Goal: Information Seeking & Learning: Learn about a topic

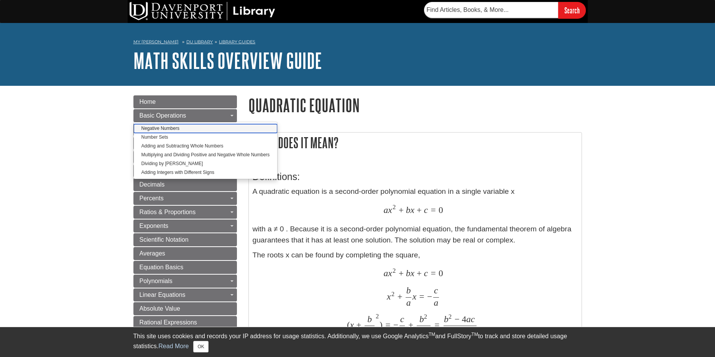
click at [197, 127] on link "Negative Numbers" at bounding box center [206, 128] width 144 height 9
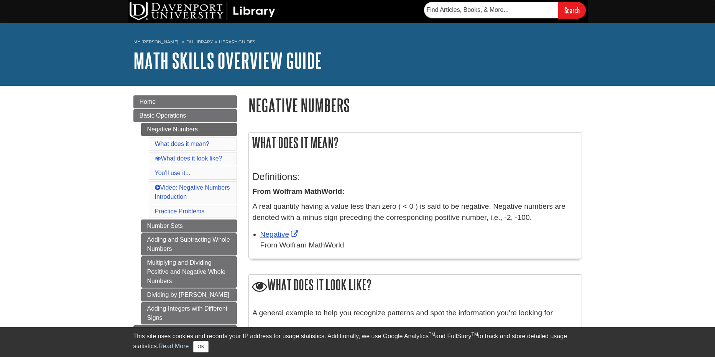
scroll to position [44, 0]
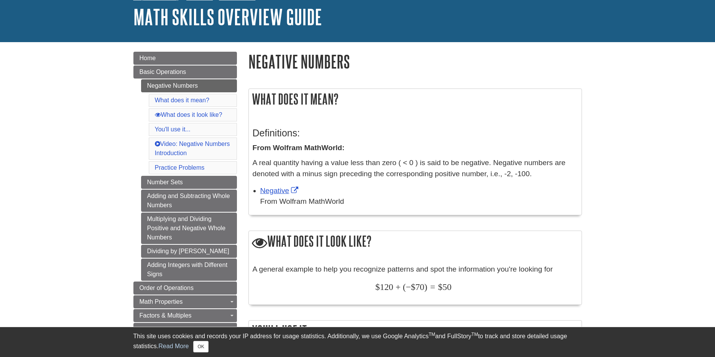
click at [257, 151] on strong "From Wolfram MathWorld:" at bounding box center [299, 148] width 92 height 8
drag, startPoint x: 257, startPoint y: 151, endPoint x: 357, endPoint y: 152, distance: 100.1
click at [357, 152] on p "From Wolfram MathWorld:" at bounding box center [415, 148] width 325 height 11
click at [262, 169] on p "A real quantity having a value less than zero ( < 0 ) is said to be negative. N…" at bounding box center [415, 169] width 325 height 22
drag, startPoint x: 262, startPoint y: 169, endPoint x: 332, endPoint y: 169, distance: 70.9
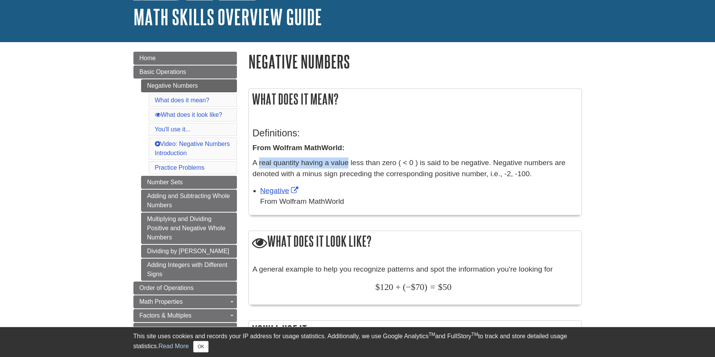
click at [332, 169] on p "A real quantity having a value less than zero ( < 0 ) is said to be negative. N…" at bounding box center [415, 169] width 325 height 22
drag, startPoint x: 332, startPoint y: 169, endPoint x: 377, endPoint y: 167, distance: 44.5
click at [377, 167] on p "A real quantity having a value less than zero ( < 0 ) is said to be negative. N…" at bounding box center [415, 169] width 325 height 22
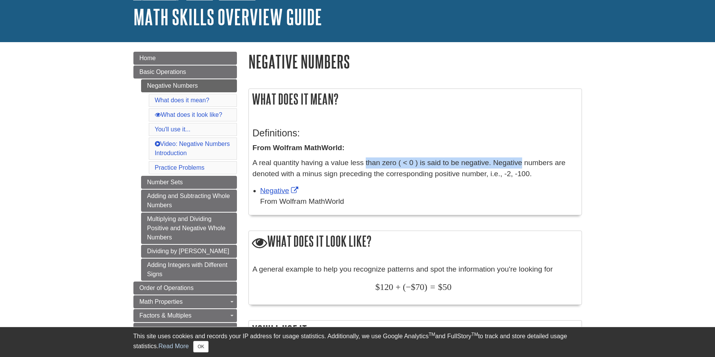
drag, startPoint x: 377, startPoint y: 167, endPoint x: 519, endPoint y: 162, distance: 142.3
click at [519, 162] on p "A real quantity having a value less than zero ( < 0 ) is said to be negative. N…" at bounding box center [415, 169] width 325 height 22
click at [263, 175] on p "A real quantity having a value less than zero ( < 0 ) is said to be negative. N…" at bounding box center [415, 169] width 325 height 22
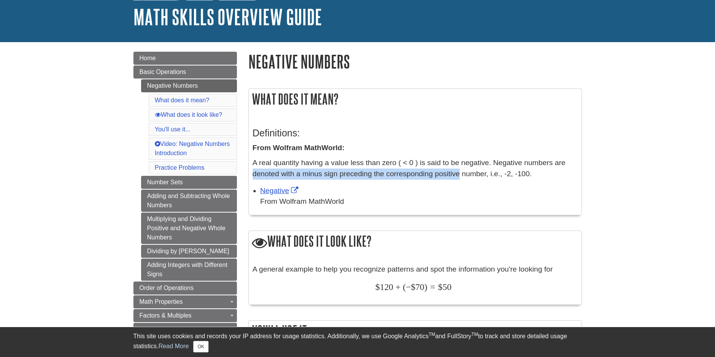
drag, startPoint x: 263, startPoint y: 175, endPoint x: 463, endPoint y: 183, distance: 199.9
click at [463, 183] on div "Definitions: From Wolfram MathWorld: A real quantity having a value less than z…" at bounding box center [415, 151] width 325 height 63
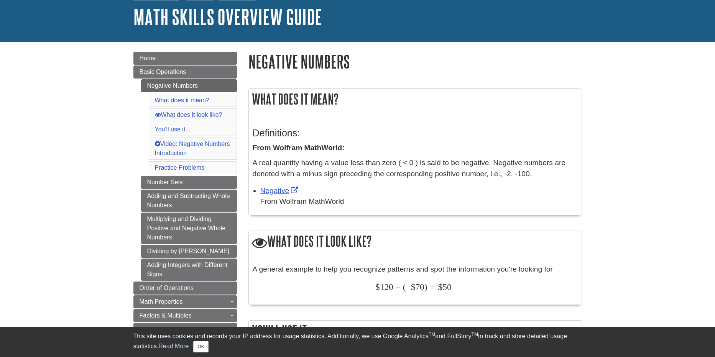
click at [463, 183] on div "Definitions: From Wolfram MathWorld: A real quantity having a value less than z…" at bounding box center [415, 151] width 325 height 63
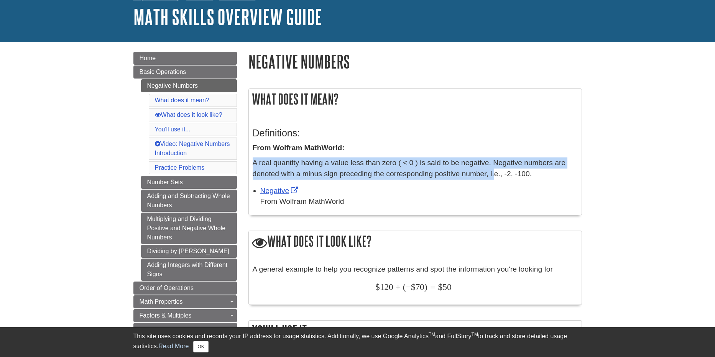
drag, startPoint x: 463, startPoint y: 183, endPoint x: 495, endPoint y: 176, distance: 32.2
click at [495, 176] on div "Definitions: From Wolfram MathWorld: A real quantity having a value less than z…" at bounding box center [415, 151] width 325 height 63
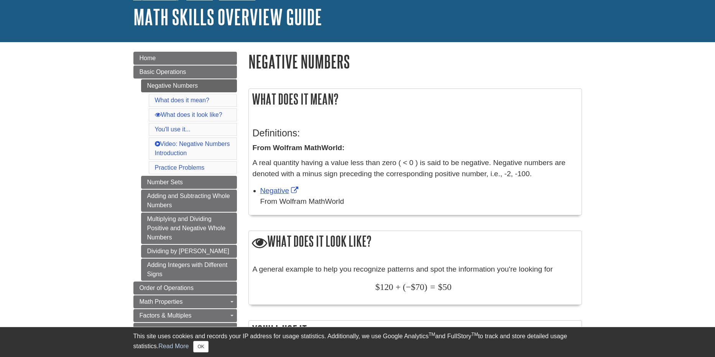
click at [495, 176] on p "A real quantity having a value less than zero ( < 0 ) is said to be negative. N…" at bounding box center [415, 169] width 325 height 22
drag, startPoint x: 495, startPoint y: 176, endPoint x: 437, endPoint y: 177, distance: 57.5
click at [437, 177] on p "A real quantity having a value less than zero ( < 0 ) is said to be negative. N…" at bounding box center [415, 169] width 325 height 22
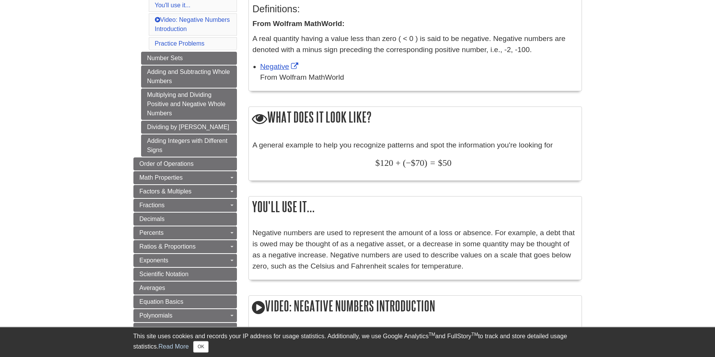
scroll to position [175, 0]
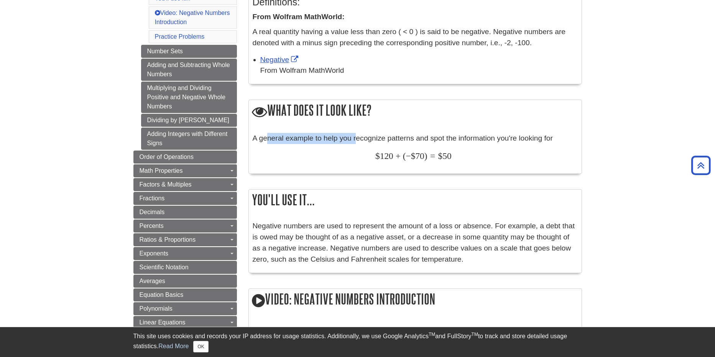
drag, startPoint x: 266, startPoint y: 137, endPoint x: 356, endPoint y: 137, distance: 89.7
click at [356, 137] on p "A general example to help you recognize patterns and spot the information you'r…" at bounding box center [415, 138] width 325 height 11
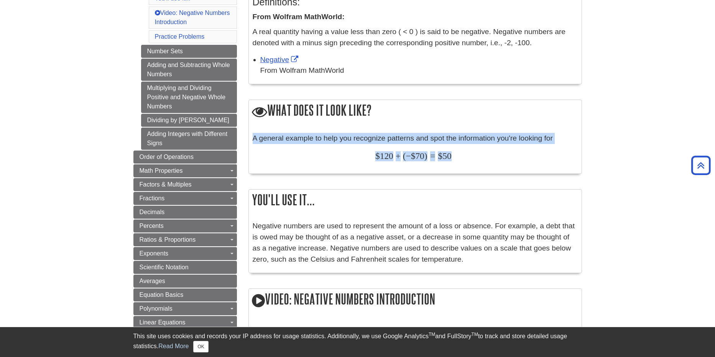
drag, startPoint x: 356, startPoint y: 137, endPoint x: 454, endPoint y: 150, distance: 99.4
click at [454, 150] on div "A general example to help you recognize patterns and spot the information you'r…" at bounding box center [415, 151] width 325 height 37
drag, startPoint x: 454, startPoint y: 150, endPoint x: 471, endPoint y: 141, distance: 19.4
click at [471, 141] on div "A general example to help you recognize patterns and spot the information you'r…" at bounding box center [415, 151] width 325 height 37
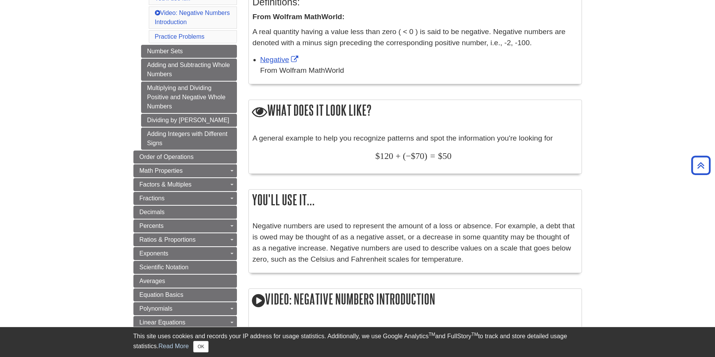
click at [471, 141] on p "A general example to help you recognize patterns and spot the information you'r…" at bounding box center [415, 138] width 325 height 11
drag, startPoint x: 471, startPoint y: 141, endPoint x: 553, endPoint y: 144, distance: 81.7
click at [553, 144] on p "A general example to help you recognize patterns and spot the information you'r…" at bounding box center [415, 138] width 325 height 11
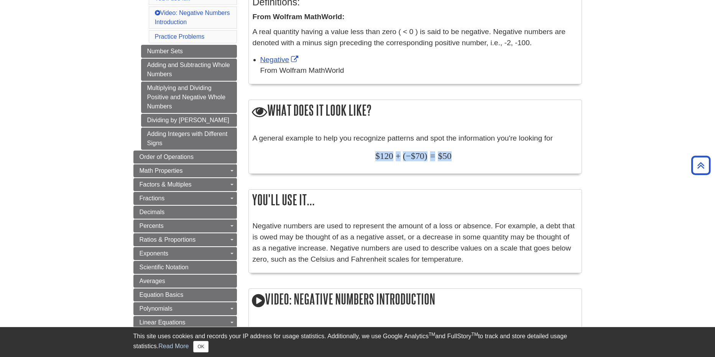
drag, startPoint x: 351, startPoint y: 157, endPoint x: 478, endPoint y: 164, distance: 127.5
click at [478, 164] on div "A general example to help you recognize patterns and spot the information you'r…" at bounding box center [415, 151] width 325 height 37
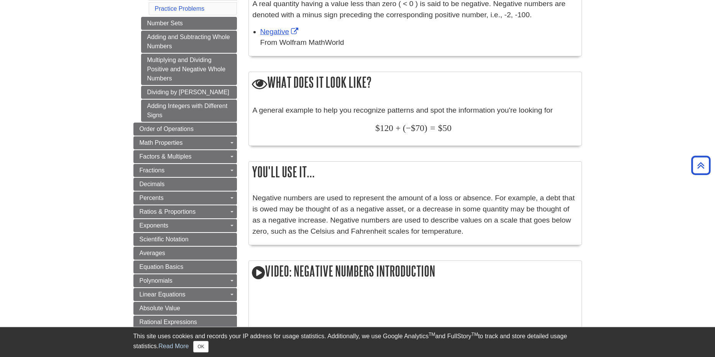
scroll to position [262, 0]
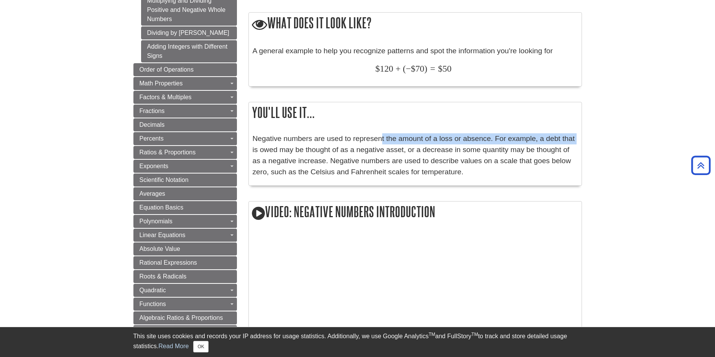
drag, startPoint x: 243, startPoint y: 146, endPoint x: 398, endPoint y: 145, distance: 155.3
click at [398, 145] on div "What does it mean? Definitions: From Wolfram MathWorld: A real quantity having …" at bounding box center [415, 154] width 345 height 584
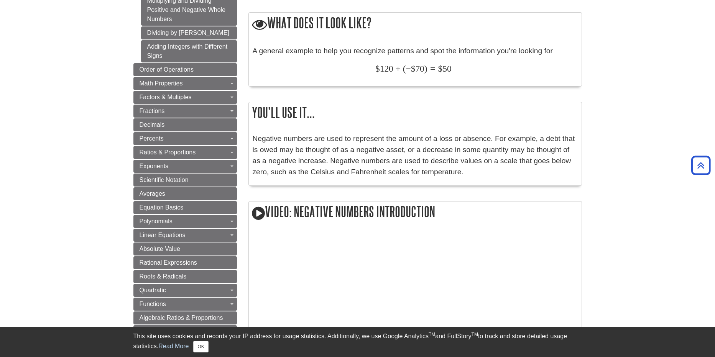
click at [398, 145] on p "Negative numbers are used to represent the amount of a loss or absence. For exa…" at bounding box center [415, 155] width 325 height 44
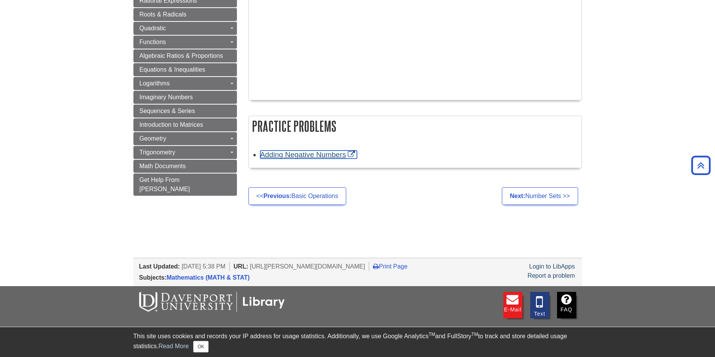
click at [324, 159] on link "Adding Negative Numbers" at bounding box center [308, 155] width 97 height 8
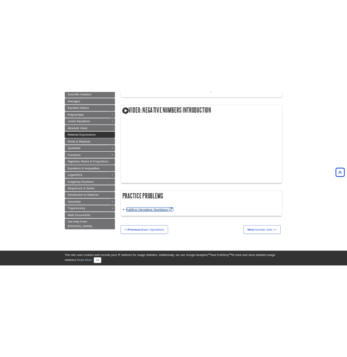
scroll to position [87, 0]
